Goal: Information Seeking & Learning: Learn about a topic

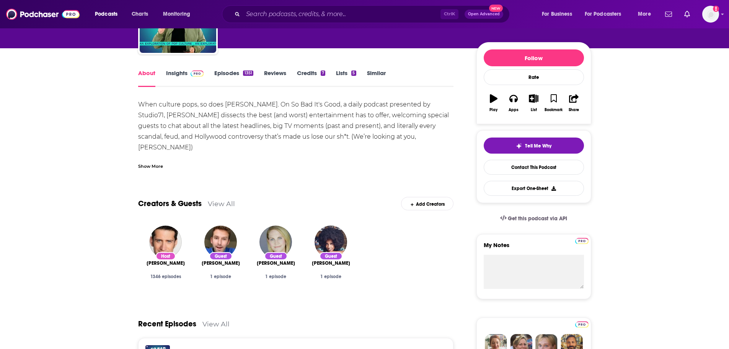
scroll to position [77, 0]
click at [184, 73] on link "Insights" at bounding box center [185, 78] width 38 height 18
